Goal: Task Accomplishment & Management: Complete application form

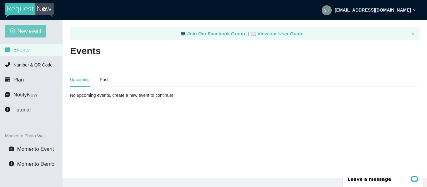
click at [20, 30] on span "New event" at bounding box center [30, 31] width 24 height 8
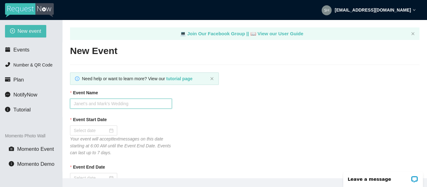
click at [112, 104] on input "Event Name" at bounding box center [121, 104] width 102 height 10
type input "Hashtag Wednesday Trivia"
click at [99, 130] on input "Event Start Date" at bounding box center [91, 130] width 34 height 7
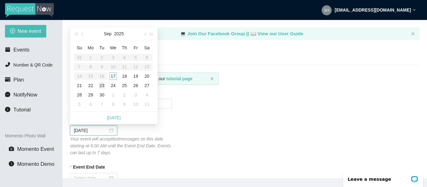
type input "09/23/2025"
type input "09/17/2025"
click at [113, 75] on div "17" at bounding box center [113, 77] width 8 height 8
type input "09/18/2025"
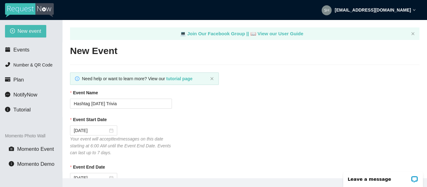
click at [196, 131] on div "Event Start Date 09/17/2025 Your event will accept text messages on this date s…" at bounding box center [245, 136] width 350 height 40
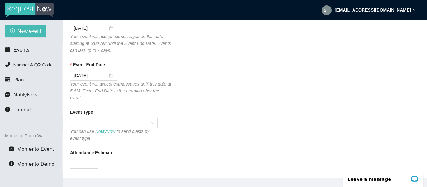
scroll to position [113, 0]
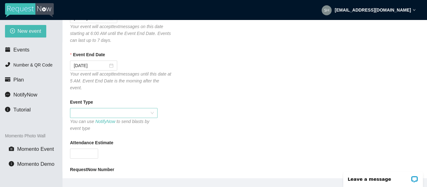
click at [82, 109] on span at bounding box center [114, 113] width 80 height 9
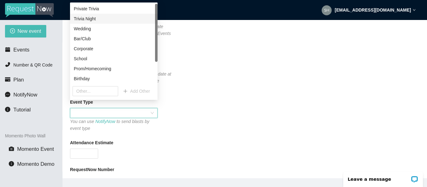
click at [104, 20] on div "Trivia Night" at bounding box center [114, 18] width 80 height 7
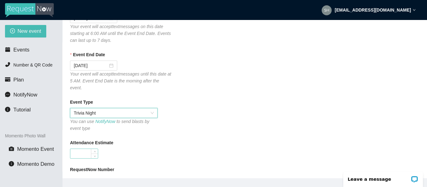
click at [88, 149] on input "Attendance Estimate" at bounding box center [84, 153] width 28 height 9
type input "40"
click at [124, 149] on div "40" at bounding box center [121, 154] width 102 height 10
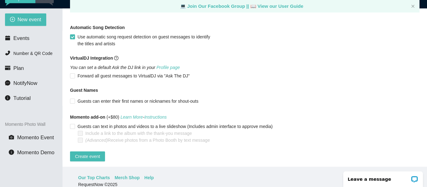
scroll to position [13, 0]
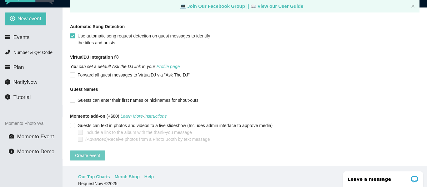
click at [81, 152] on span "Create event" at bounding box center [87, 155] width 25 height 7
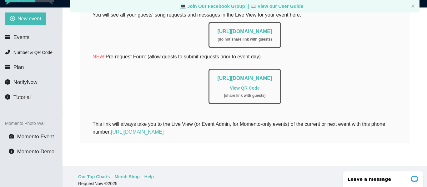
scroll to position [163, 0]
click at [241, 29] on link "https://app.requestnow.io/live/rjlvndr" at bounding box center [244, 31] width 55 height 5
